Goal: Navigation & Orientation: Find specific page/section

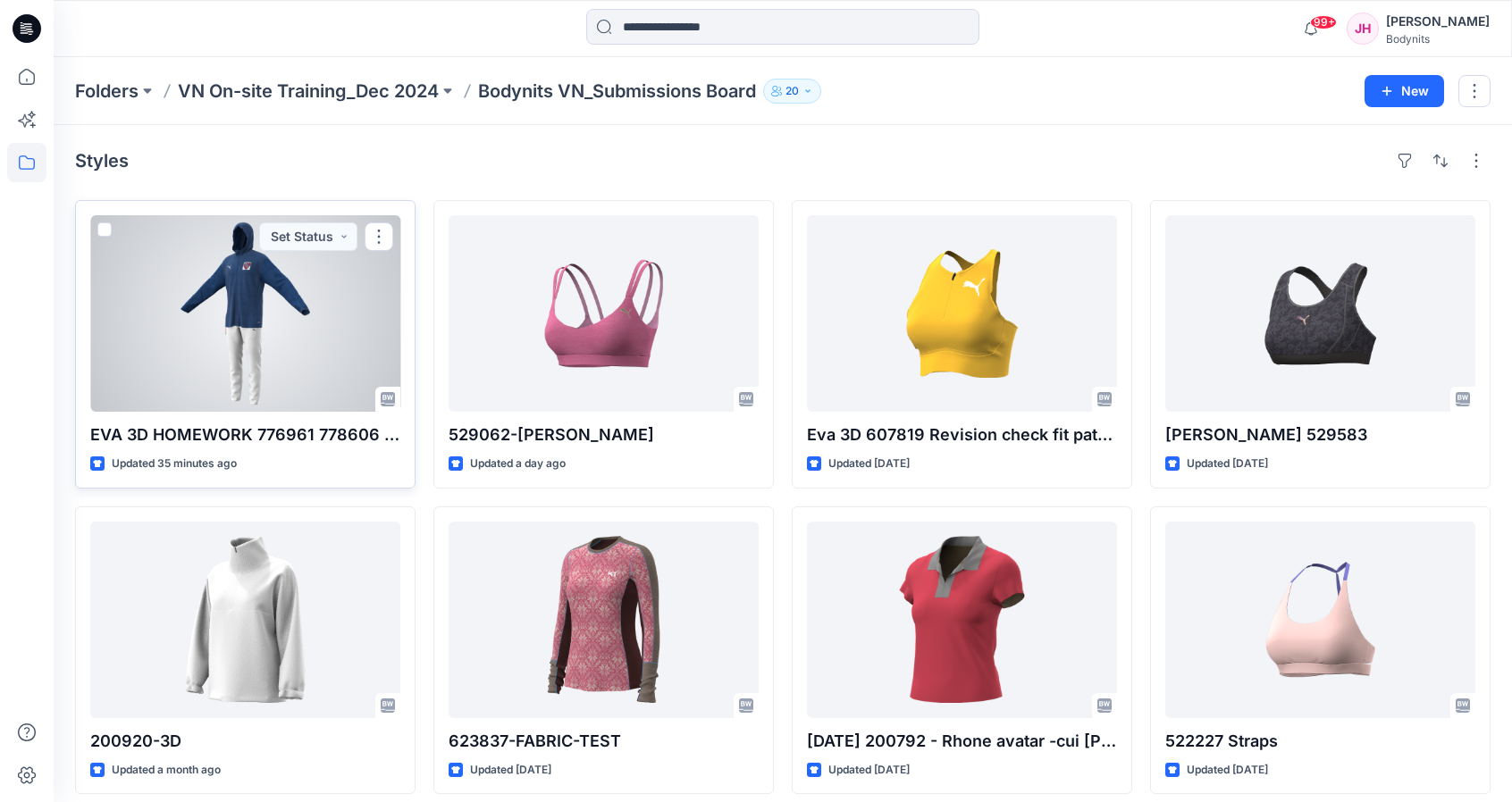
click at [218, 340] on div at bounding box center [245, 314] width 310 height 197
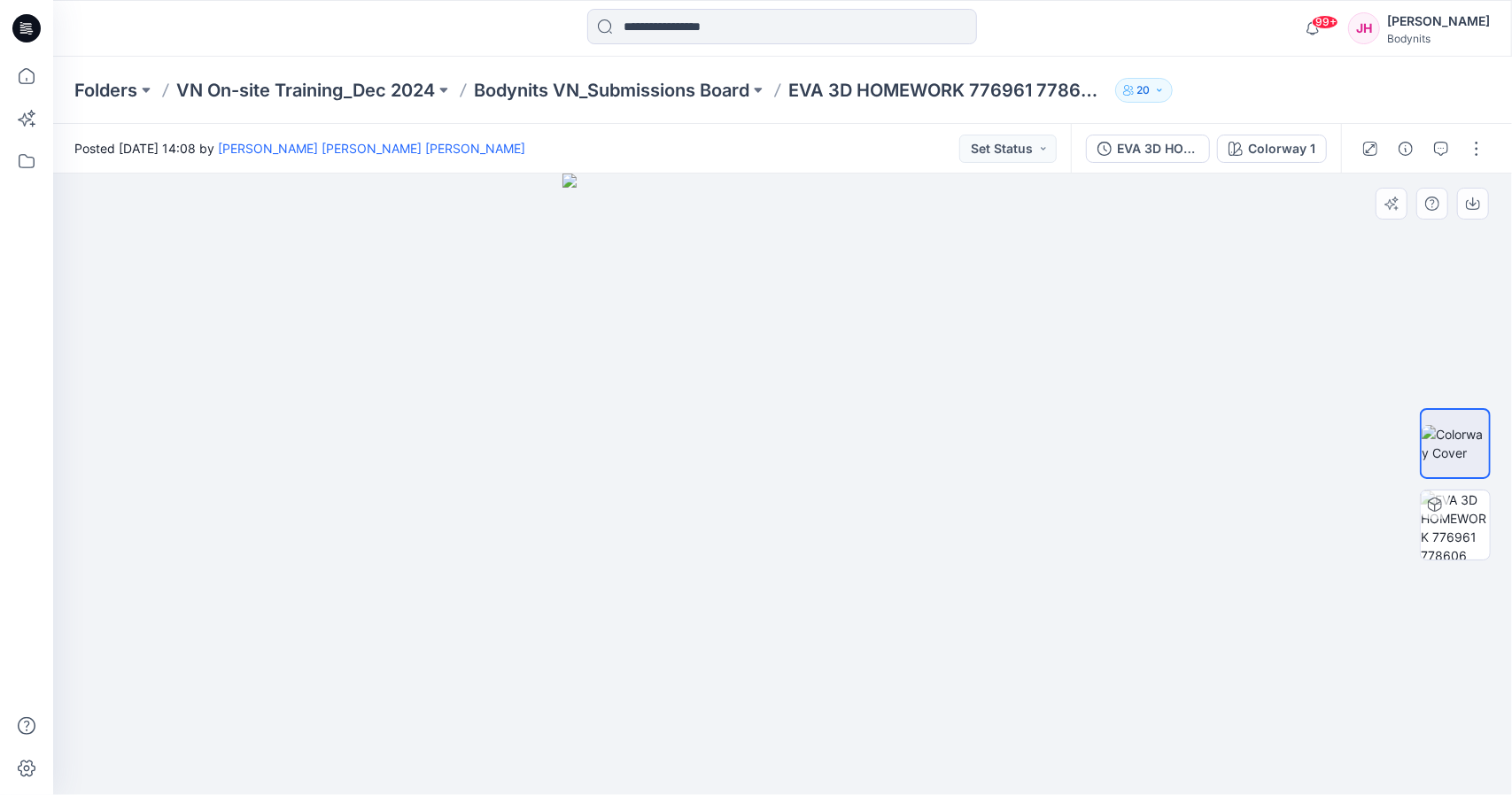
click at [1338, 529] on div at bounding box center [782, 485] width 1459 height 622
click at [970, 99] on p "EVA 3D HOMEWORK 776961 778606 outfit" at bounding box center [948, 90] width 319 height 25
click at [816, 91] on p "EVA 3D HOMEWORK 776961 778606 outfit" at bounding box center [948, 90] width 319 height 25
click at [685, 91] on p "Bodynits VN_Submissions Board" at bounding box center [611, 90] width 276 height 25
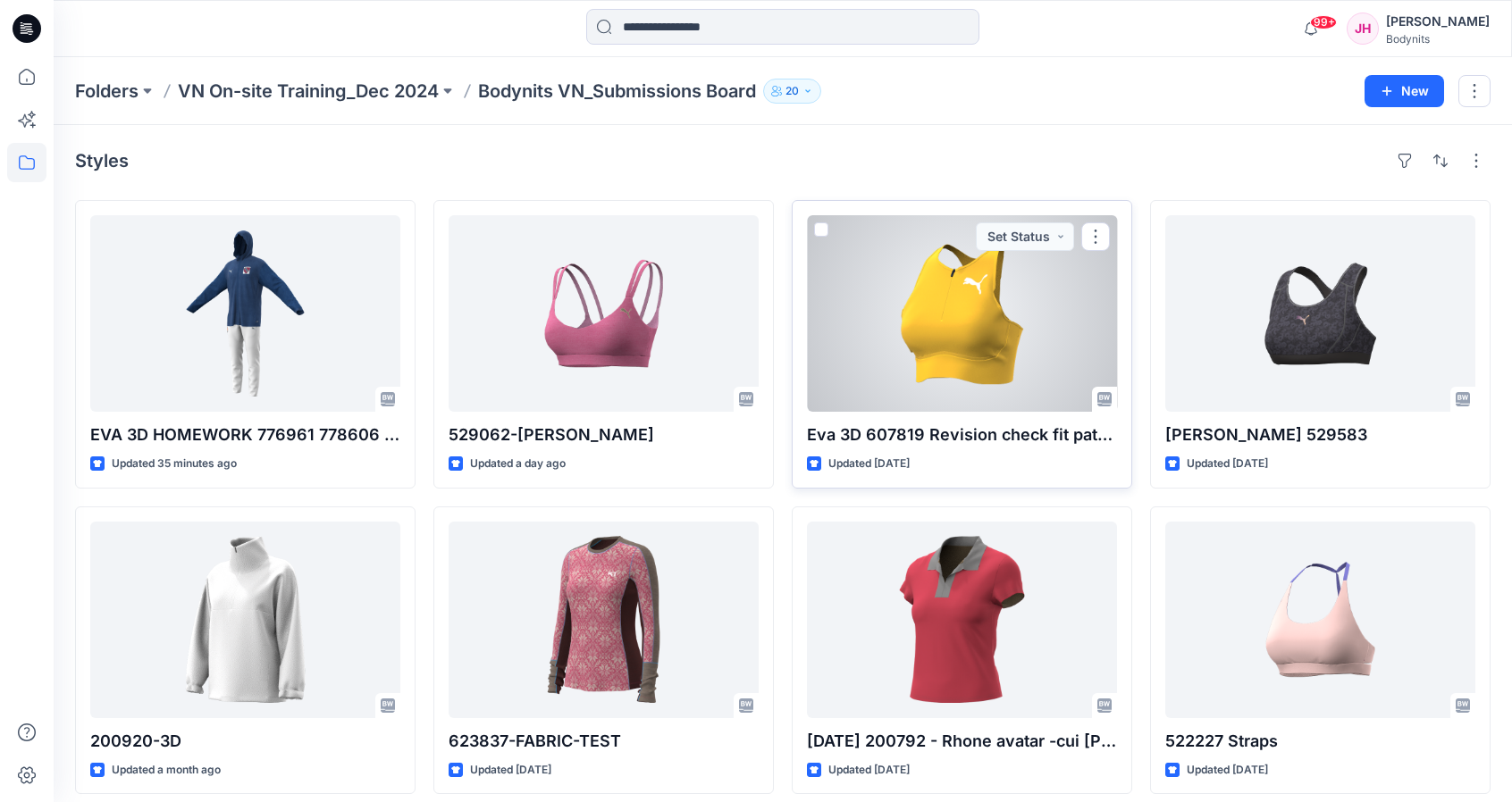
click at [992, 330] on div at bounding box center [961, 314] width 310 height 197
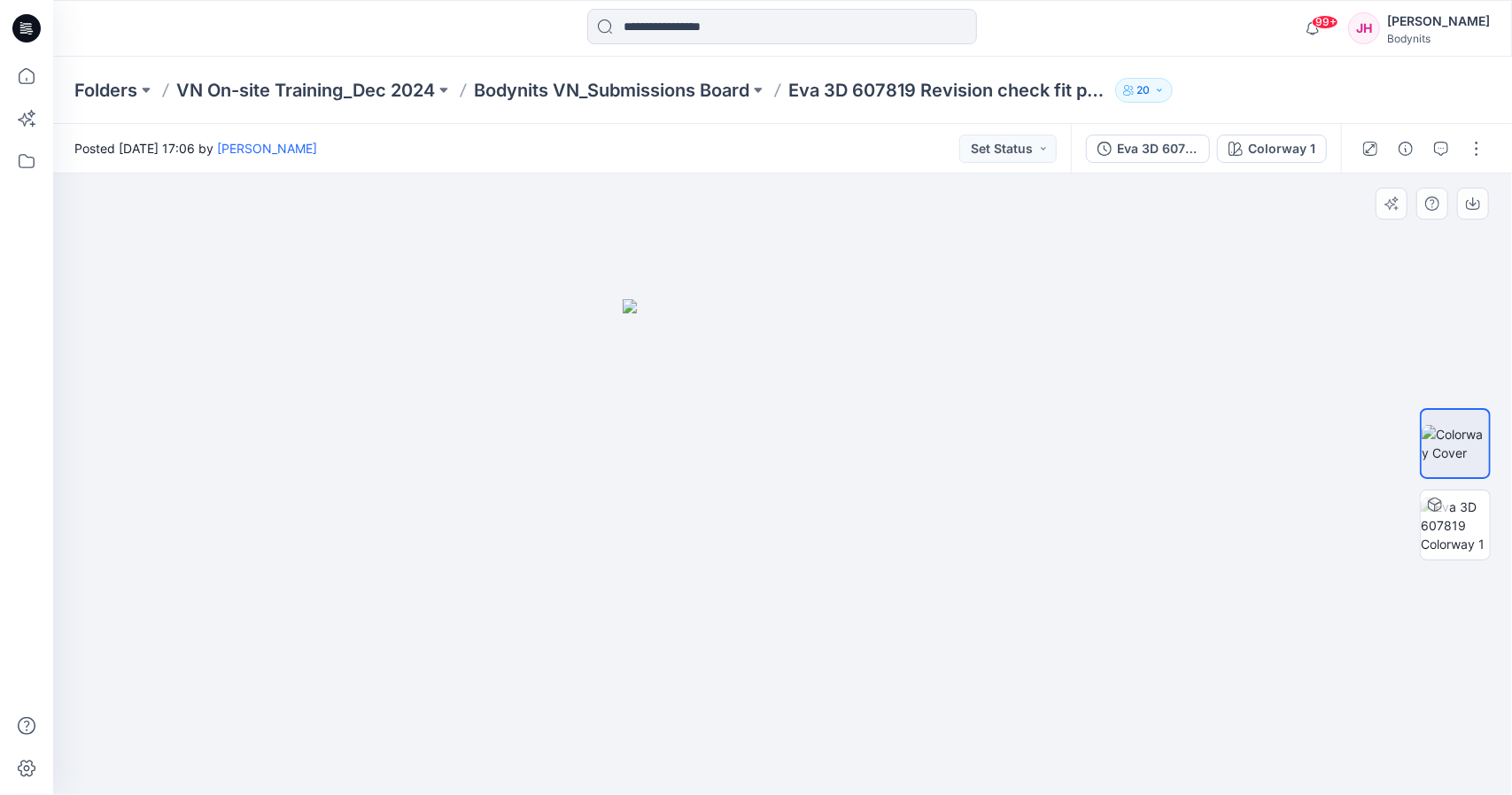
drag, startPoint x: 1006, startPoint y: 527, endPoint x: 691, endPoint y: 571, distance: 318.1
click at [691, 571] on div at bounding box center [782, 485] width 1459 height 622
click at [728, 586] on img at bounding box center [782, 547] width 319 height 496
click at [680, 93] on p "Bodynits VN_Submissions Board" at bounding box center [611, 90] width 276 height 25
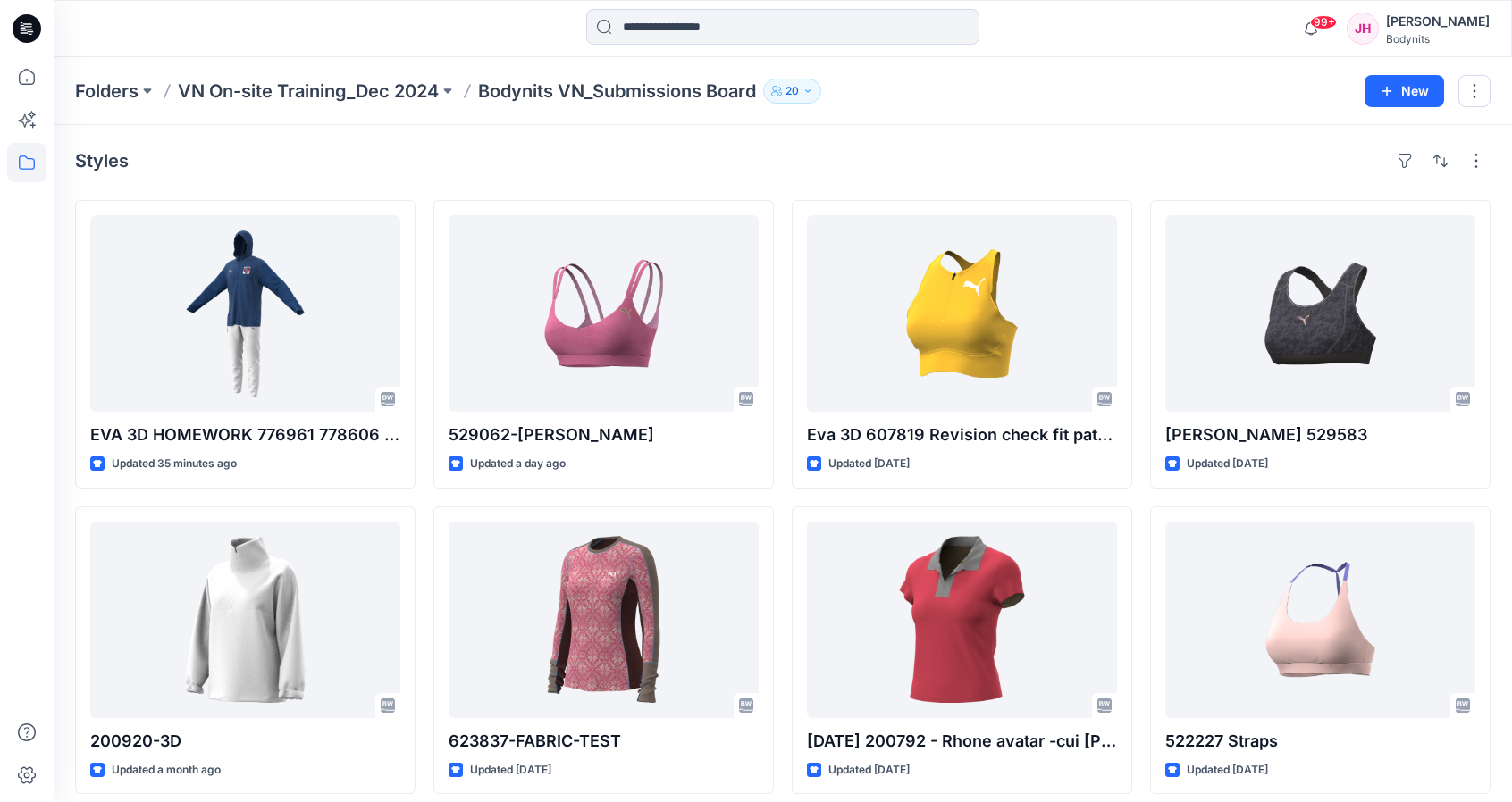
click at [956, 117] on div "Folders VN On-site Training_Dec 2024 Bodynits VN_Submissions Board 20 New" at bounding box center [782, 91] width 1458 height 67
click at [893, 99] on div "Folders VN On-site Training_Dec 2024 Bodynits VN_Submissions Board 20" at bounding box center [713, 91] width 1276 height 25
click at [591, 92] on p "Bodynits VN_Submissions Board" at bounding box center [616, 91] width 278 height 25
click at [413, 91] on p "VN On-site Training_Dec 2024" at bounding box center [308, 91] width 260 height 25
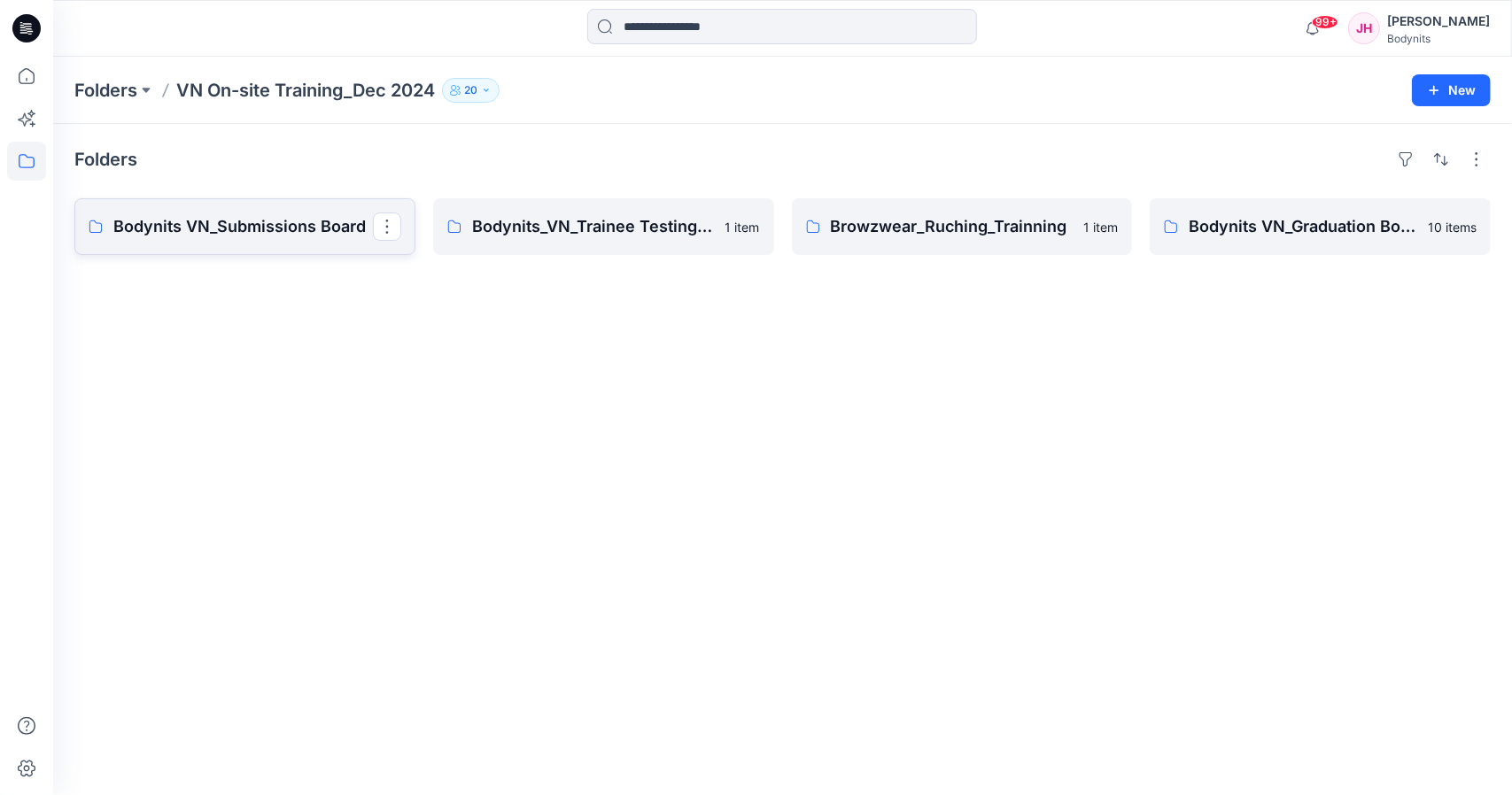
click at [299, 224] on p "Bodynits VN_Submissions Board" at bounding box center [242, 227] width 259 height 25
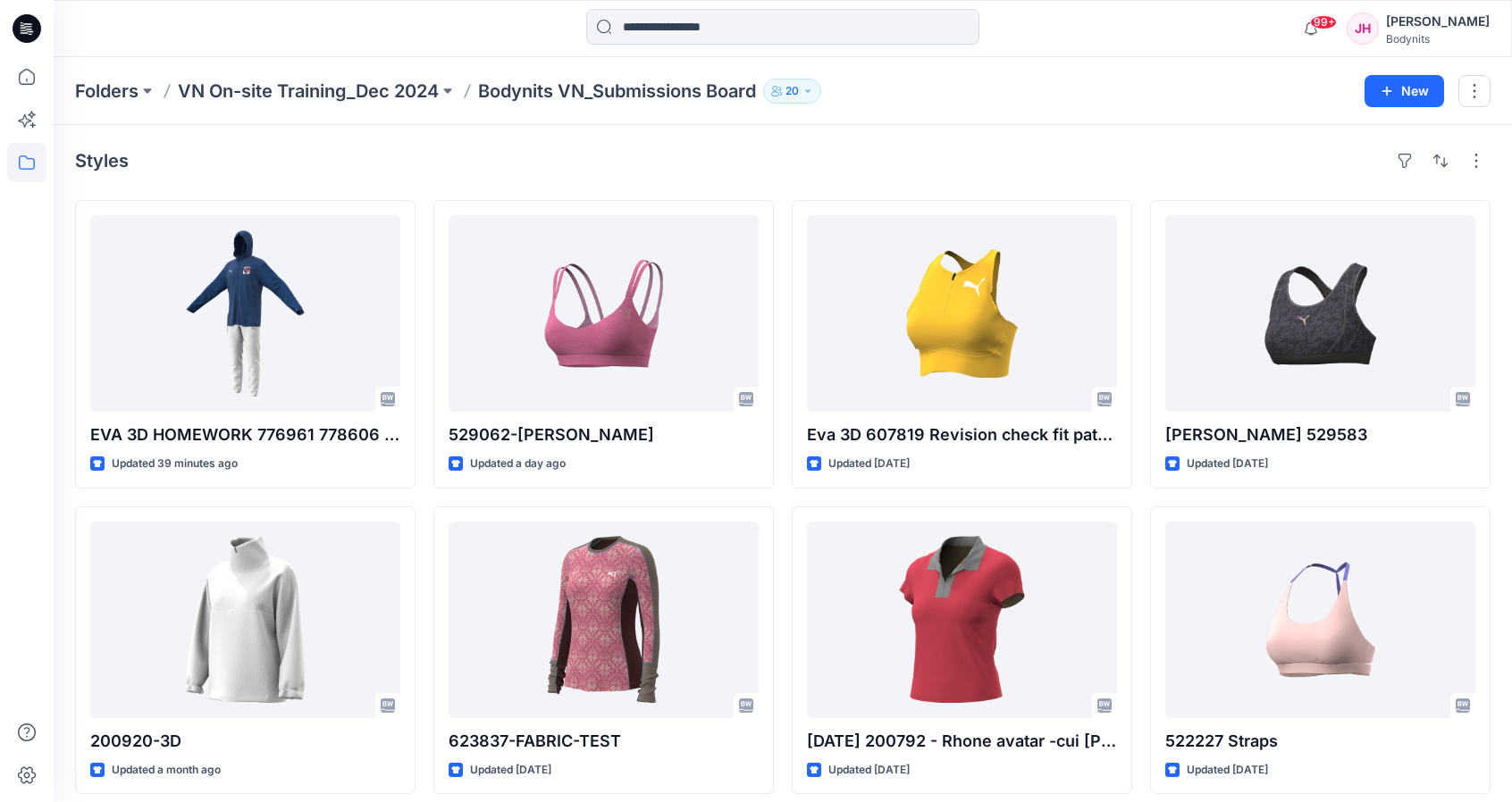
click at [950, 148] on div "Styles" at bounding box center [782, 160] width 1416 height 29
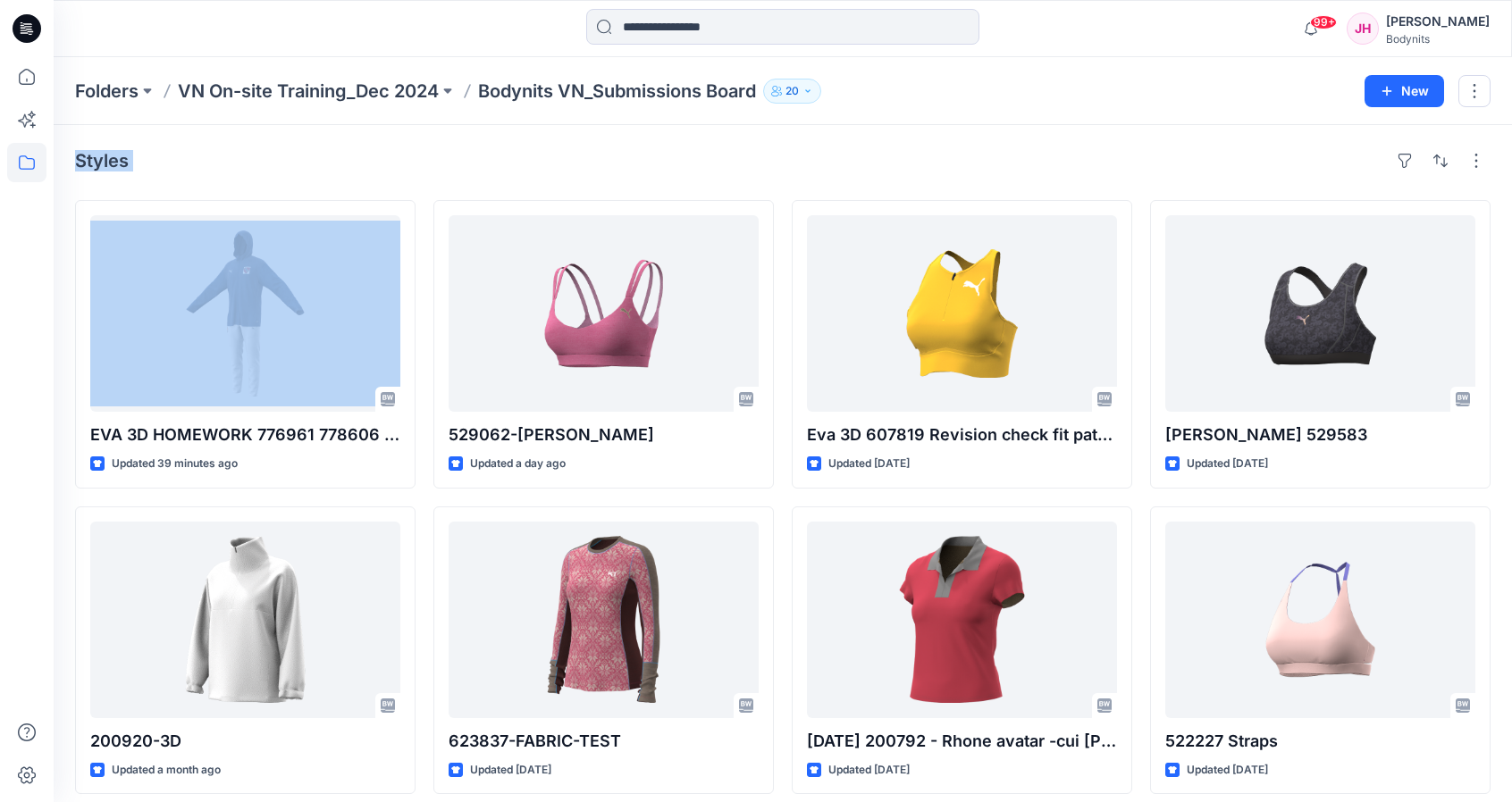
drag, startPoint x: 1014, startPoint y: 121, endPoint x: 1108, endPoint y: 177, distance: 109.4
click at [1107, 151] on div "Styles" at bounding box center [782, 160] width 1416 height 29
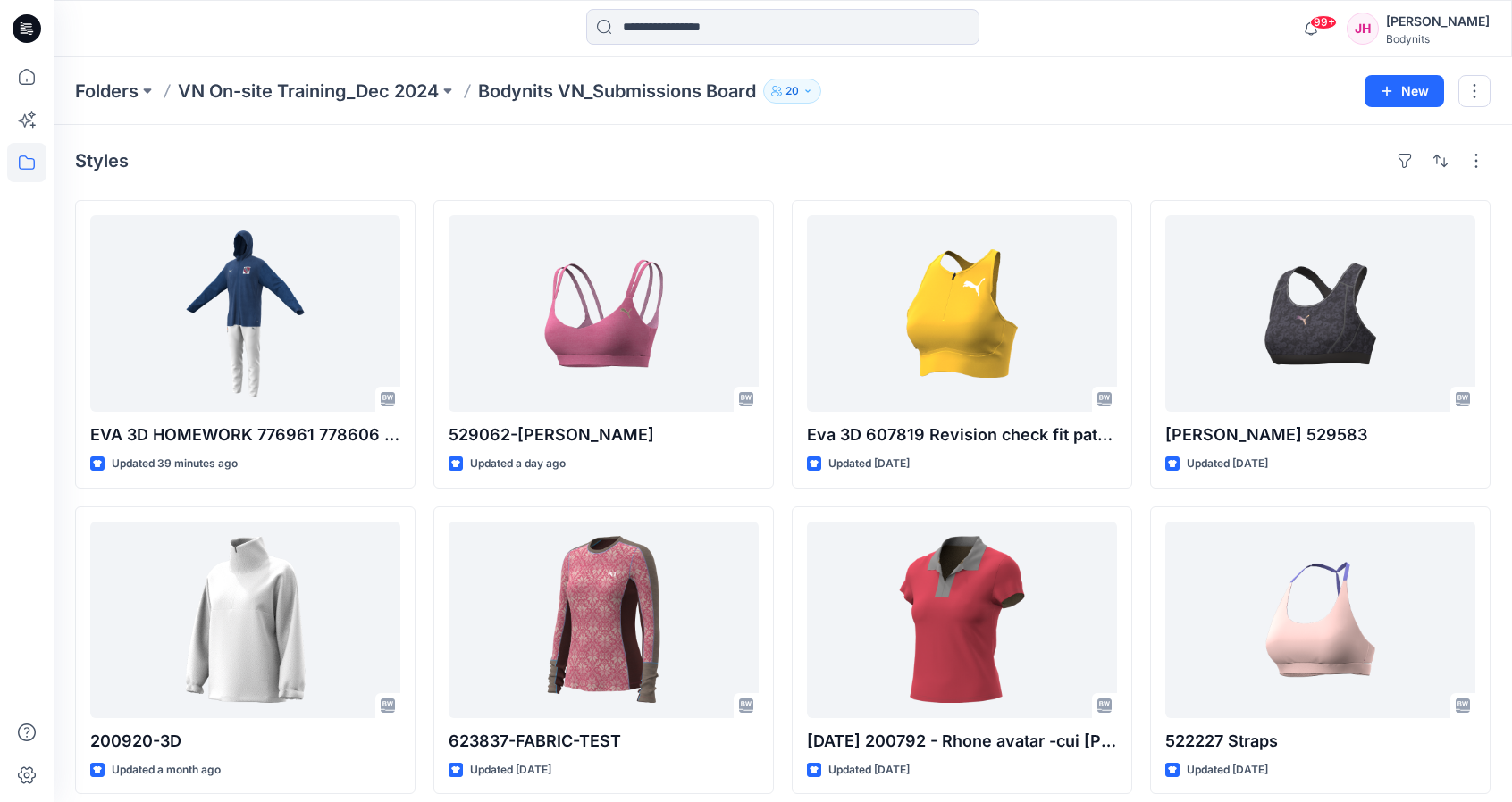
click at [1030, 161] on div "Styles" at bounding box center [782, 160] width 1416 height 29
click at [533, 101] on p "Bodynits VN_Submissions Board" at bounding box center [616, 91] width 278 height 25
click at [534, 87] on p "Bodynits VN_Submissions Board" at bounding box center [616, 91] width 278 height 25
click at [395, 94] on p "VN On-site Training_Dec 2024" at bounding box center [308, 91] width 260 height 25
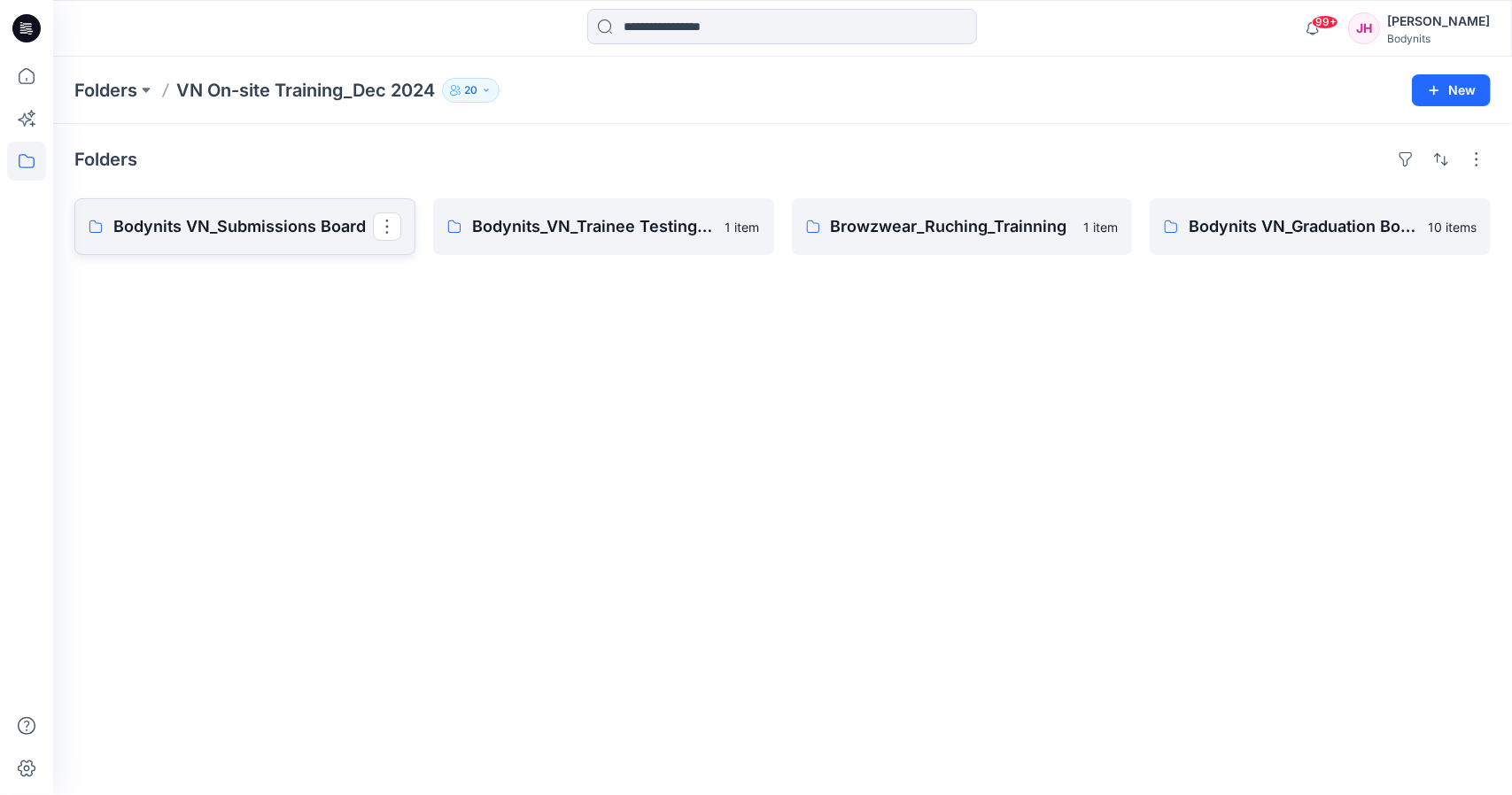
click at [267, 222] on p "Bodynits VN_Submissions Board" at bounding box center [242, 227] width 259 height 25
